Goal: Task Accomplishment & Management: Complete application form

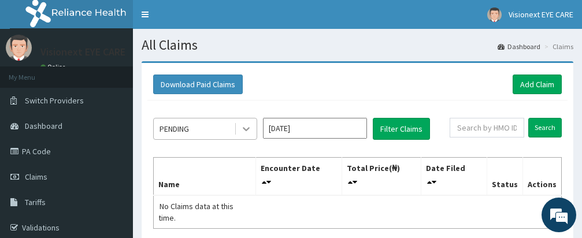
click at [246, 127] on icon at bounding box center [246, 129] width 12 height 12
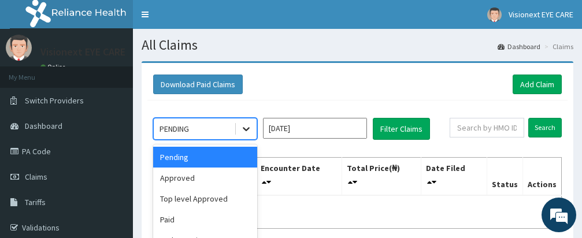
click at [246, 127] on icon at bounding box center [246, 129] width 12 height 12
click at [242, 153] on div "Pending" at bounding box center [205, 157] width 104 height 21
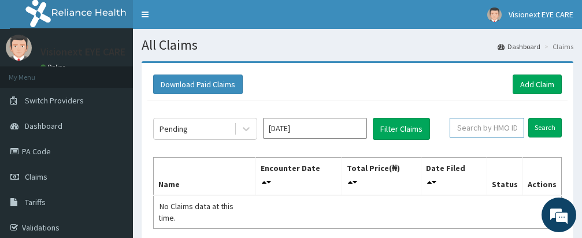
click at [474, 128] on input "text" at bounding box center [487, 128] width 75 height 20
paste input "PA/0AD34B"
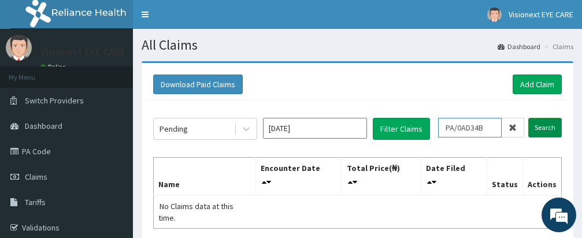
type input "PA/0AD34B"
click at [549, 127] on input "Search" at bounding box center [545, 128] width 34 height 20
click at [545, 126] on input "Search" at bounding box center [545, 128] width 34 height 20
click at [47, 146] on link "PA Code" at bounding box center [66, 151] width 133 height 25
drag, startPoint x: 47, startPoint y: 146, endPoint x: 49, endPoint y: 159, distance: 13.3
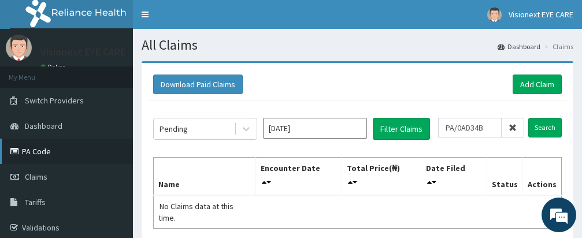
click at [47, 146] on link "PA Code" at bounding box center [66, 151] width 133 height 25
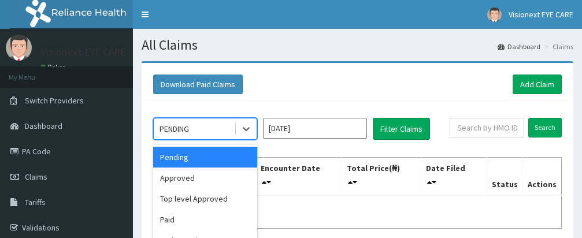
click at [367, 123] on div "option Pending focused, 1 of 6. 6 results available. Use Up and Down to choose …" at bounding box center [301, 129] width 297 height 22
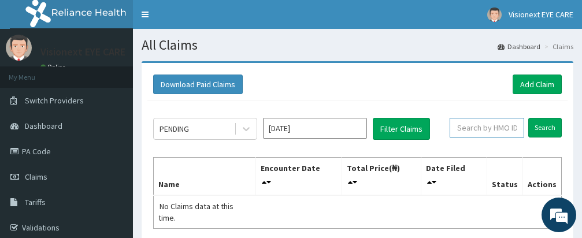
click at [492, 129] on input "text" at bounding box center [487, 128] width 75 height 20
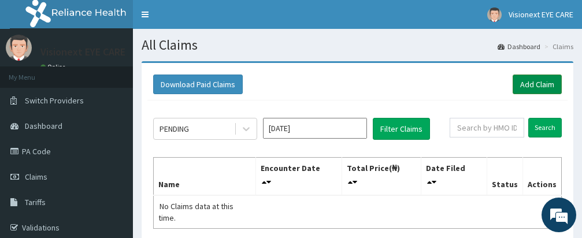
click at [529, 80] on link "Add Claim" at bounding box center [537, 85] width 49 height 20
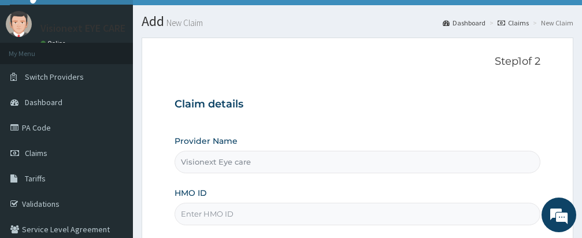
scroll to position [93, 0]
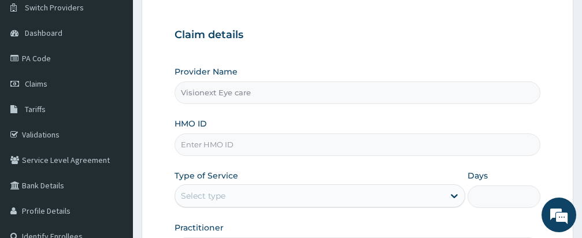
click at [205, 143] on input "HMO ID" at bounding box center [358, 145] width 366 height 23
type input "e"
type input "[PERSON_NAME]/10114/A"
click at [451, 192] on icon at bounding box center [455, 196] width 12 height 12
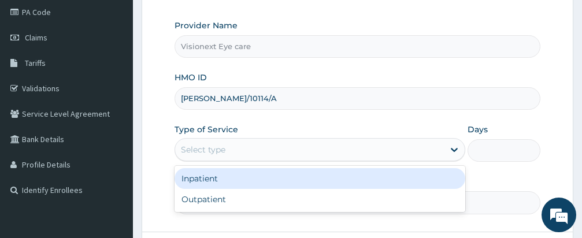
scroll to position [162, 0]
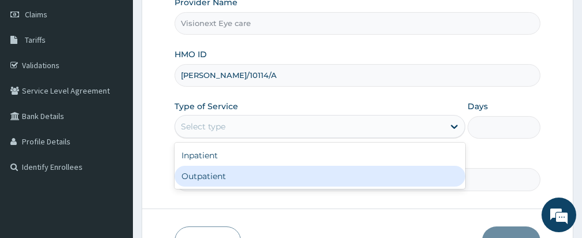
click at [312, 181] on div "Outpatient" at bounding box center [320, 176] width 291 height 21
type input "1"
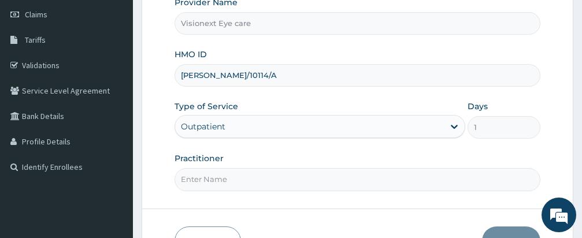
click at [320, 183] on input "Practitioner" at bounding box center [358, 179] width 366 height 23
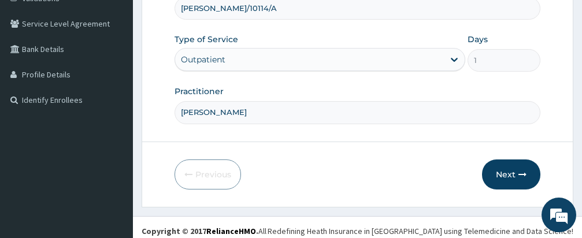
scroll to position [232, 0]
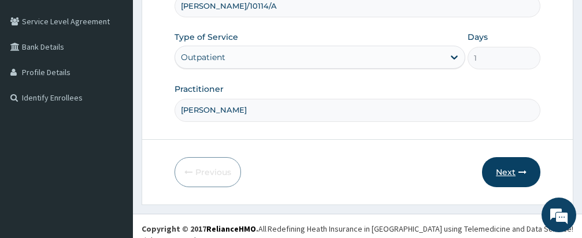
type input "[PERSON_NAME]"
click at [508, 171] on button "Next" at bounding box center [511, 172] width 58 height 30
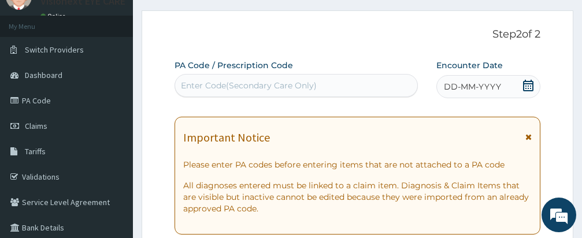
scroll to position [47, 0]
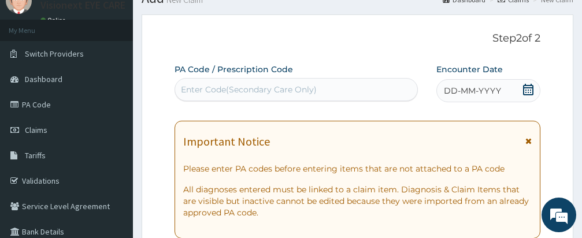
click at [305, 89] on div "Enter Code(Secondary Care Only)" at bounding box center [249, 90] width 136 height 12
type input "P"
paste input "PA/0AD34B"
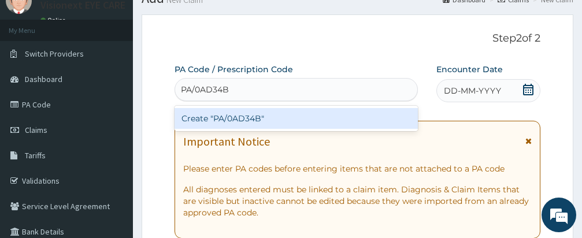
type input "PA/0AD34B"
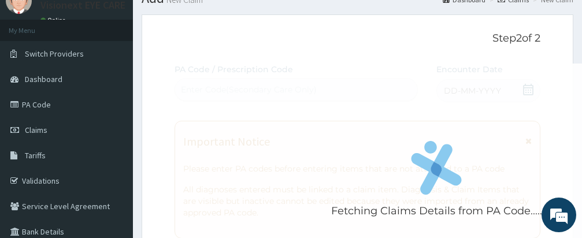
click at [442, 91] on div "Fetching Claims Details from PA Code....." at bounding box center [437, 183] width 524 height 238
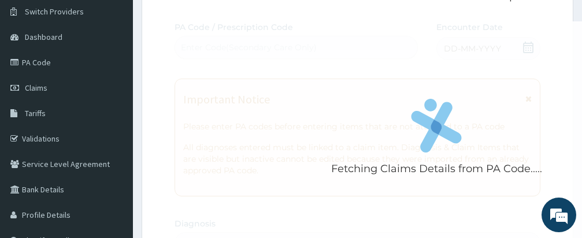
scroll to position [92, 0]
